Goal: Information Seeking & Learning: Learn about a topic

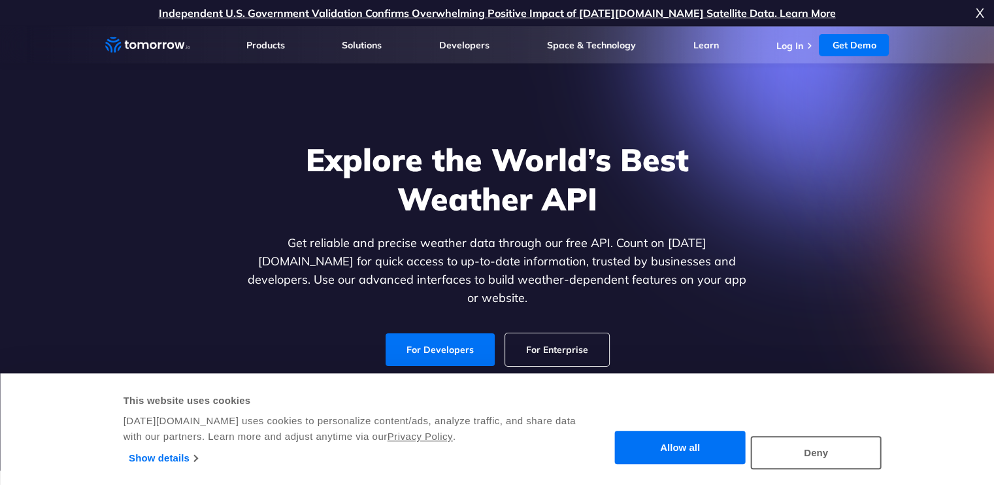
click at [433, 338] on link "For Developers" at bounding box center [440, 349] width 109 height 33
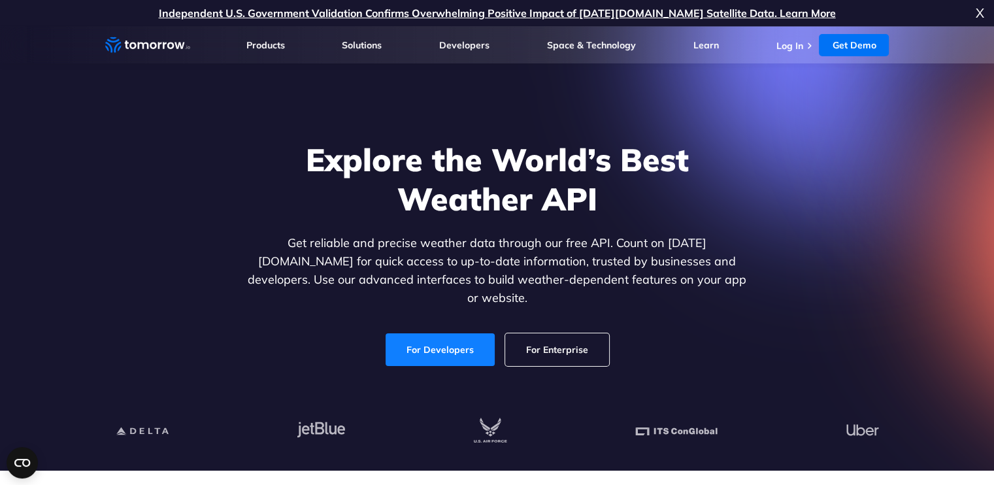
drag, startPoint x: 0, startPoint y: 0, endPoint x: 433, endPoint y: 338, distance: 549.1
click at [433, 338] on link "For Developers" at bounding box center [440, 349] width 109 height 33
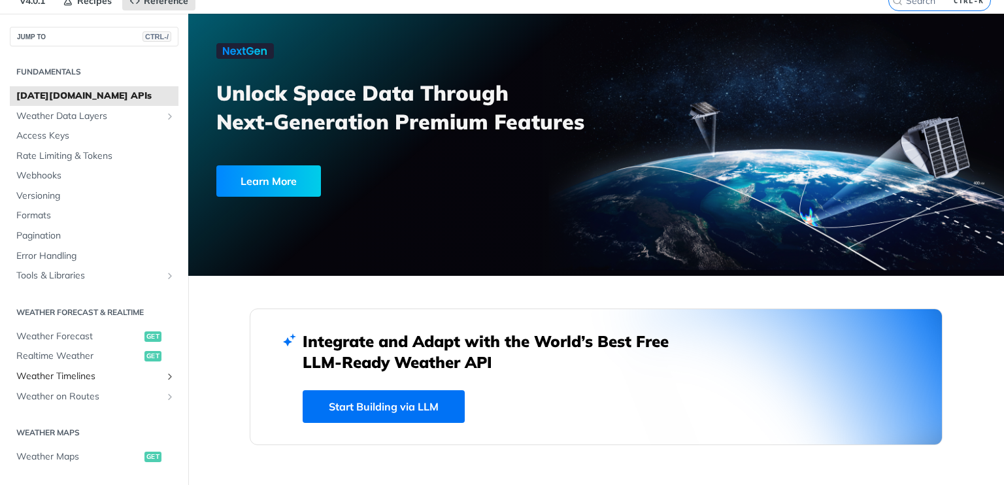
scroll to position [9, 0]
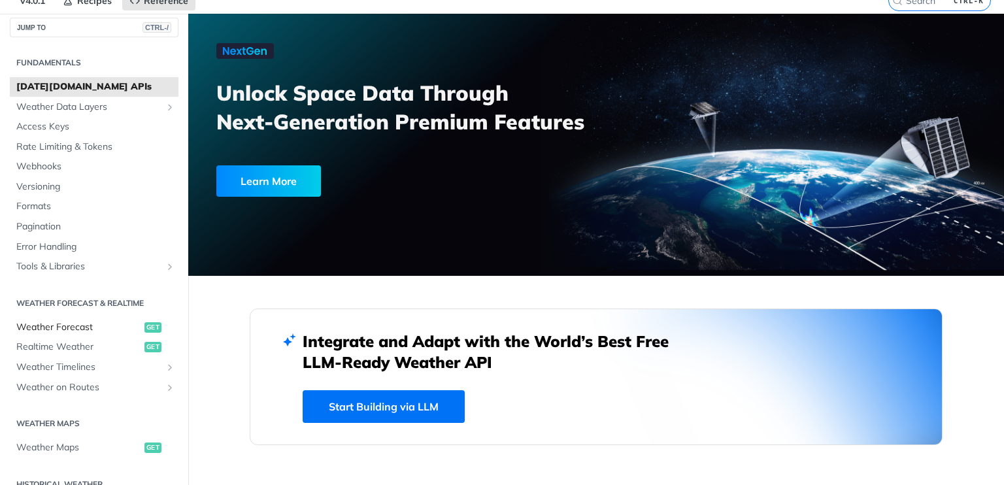
click at [113, 325] on span "Weather Forecast" at bounding box center [78, 327] width 125 height 13
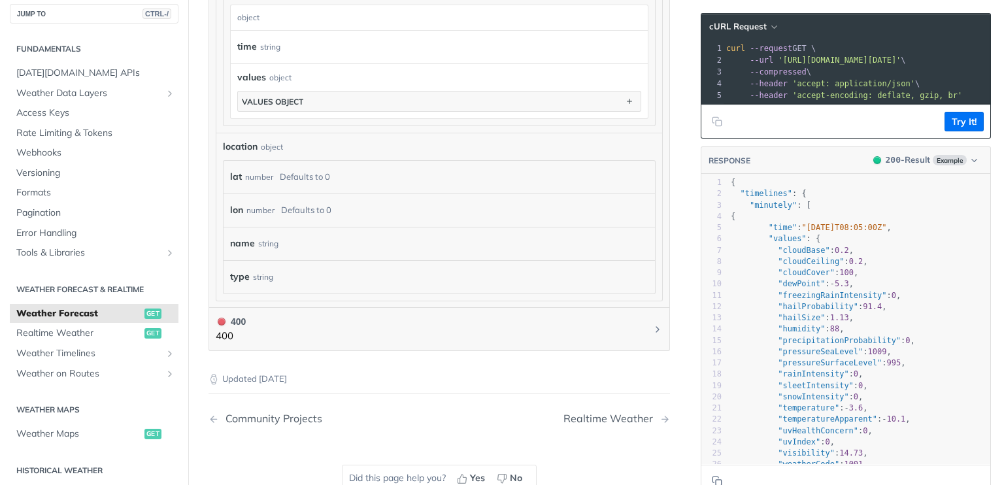
scroll to position [1151, 0]
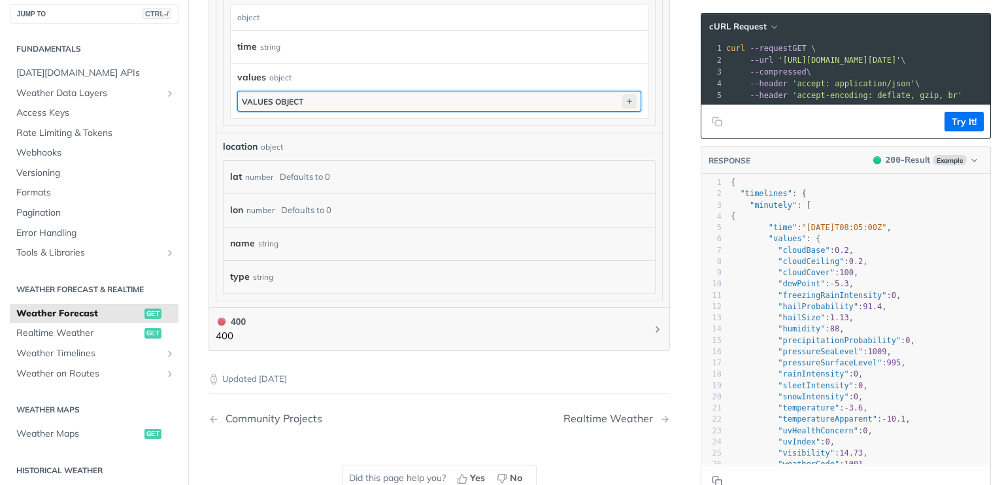
click at [622, 95] on icon "button" at bounding box center [629, 101] width 14 height 14
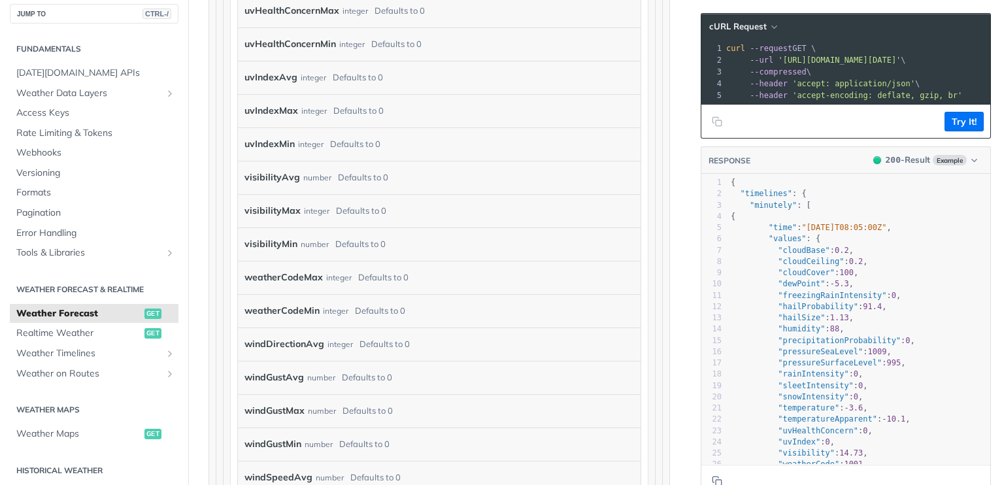
scroll to position [4276, 0]
